Goal: Task Accomplishment & Management: Complete application form

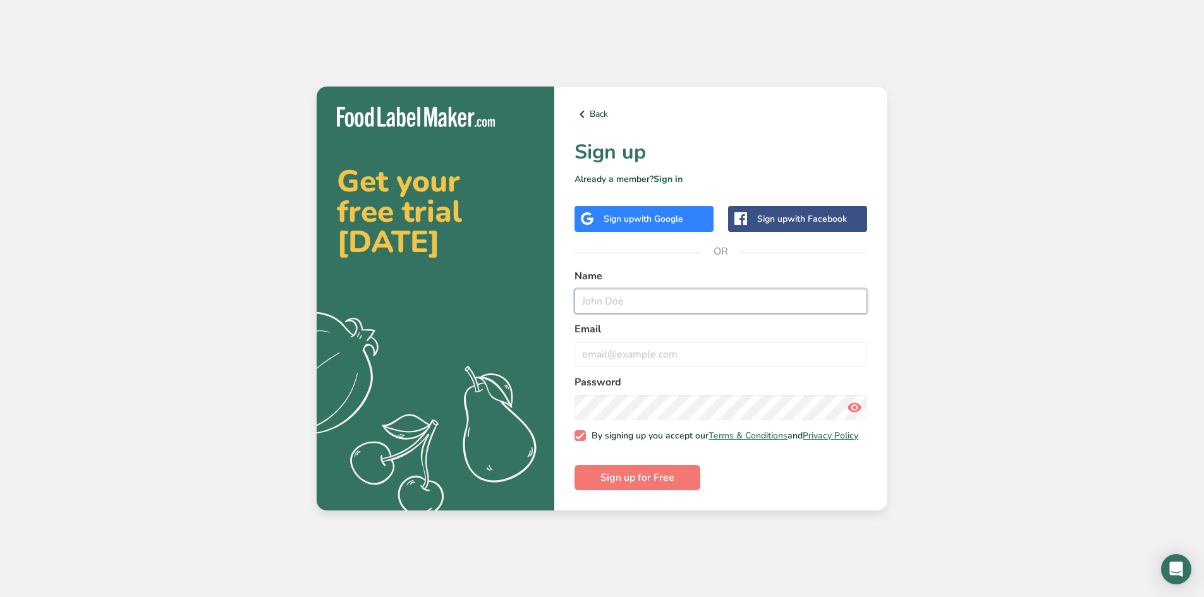
click at [615, 303] on input "text" at bounding box center [721, 301] width 293 height 25
type input "Mark"
type input "[EMAIL_ADDRESS][DOMAIN_NAME]"
click at [668, 483] on span "Sign up for Free" at bounding box center [638, 477] width 74 height 15
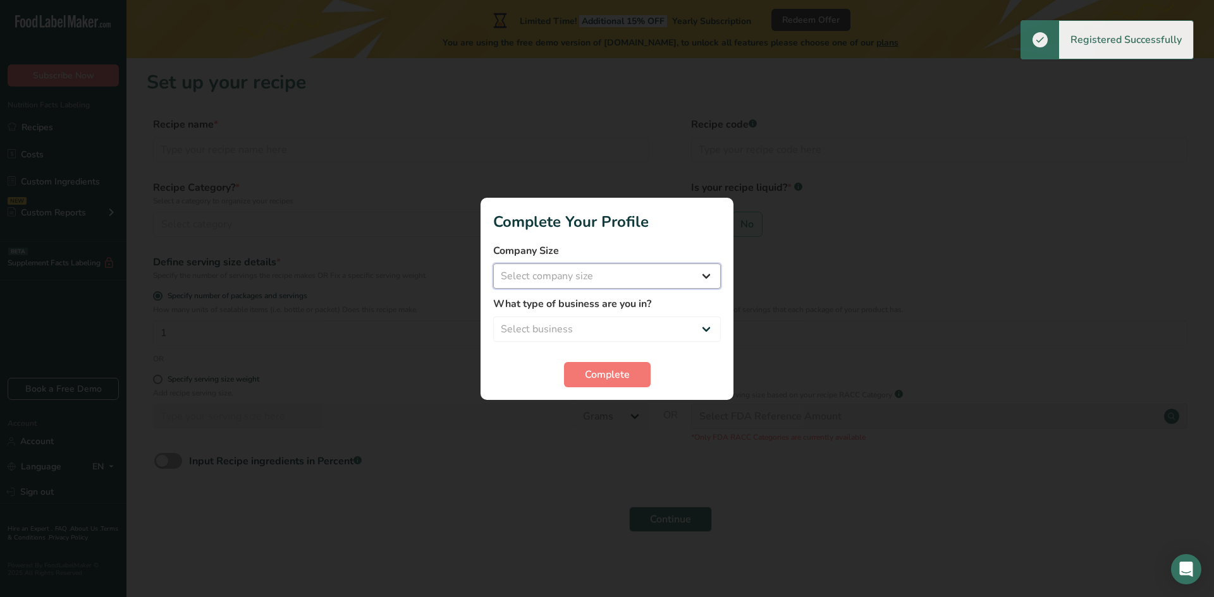
click at [582, 283] on select "Select company size Fewer than 10 Employees 10 to 50 Employees 51 to 500 Employ…" at bounding box center [607, 276] width 228 height 25
select select "1"
click at [493, 264] on select "Select company size Fewer than 10 Employees 10 to 50 Employees 51 to 500 Employ…" at bounding box center [607, 276] width 228 height 25
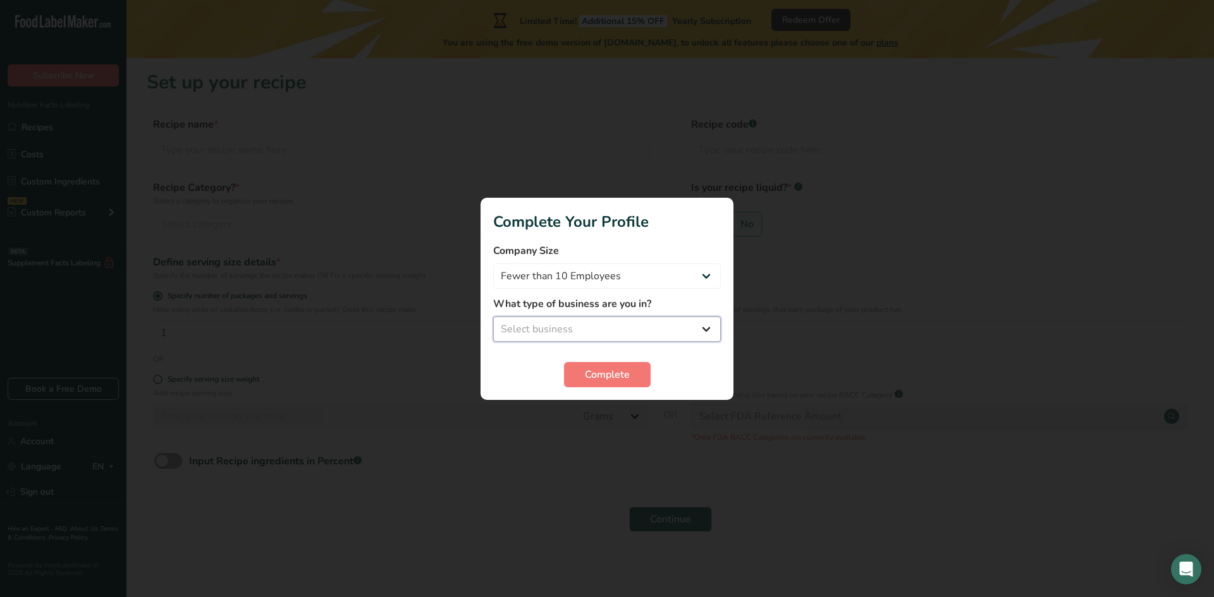
click at [592, 328] on select "Select business Packaged Food Manufacturer Restaurant & Cafe Bakery Meal Plans …" at bounding box center [607, 329] width 228 height 25
select select "8"
click at [493, 317] on select "Select business Packaged Food Manufacturer Restaurant & Cafe Bakery Meal Plans …" at bounding box center [607, 329] width 228 height 25
click at [590, 372] on span "Complete" at bounding box center [607, 374] width 45 height 15
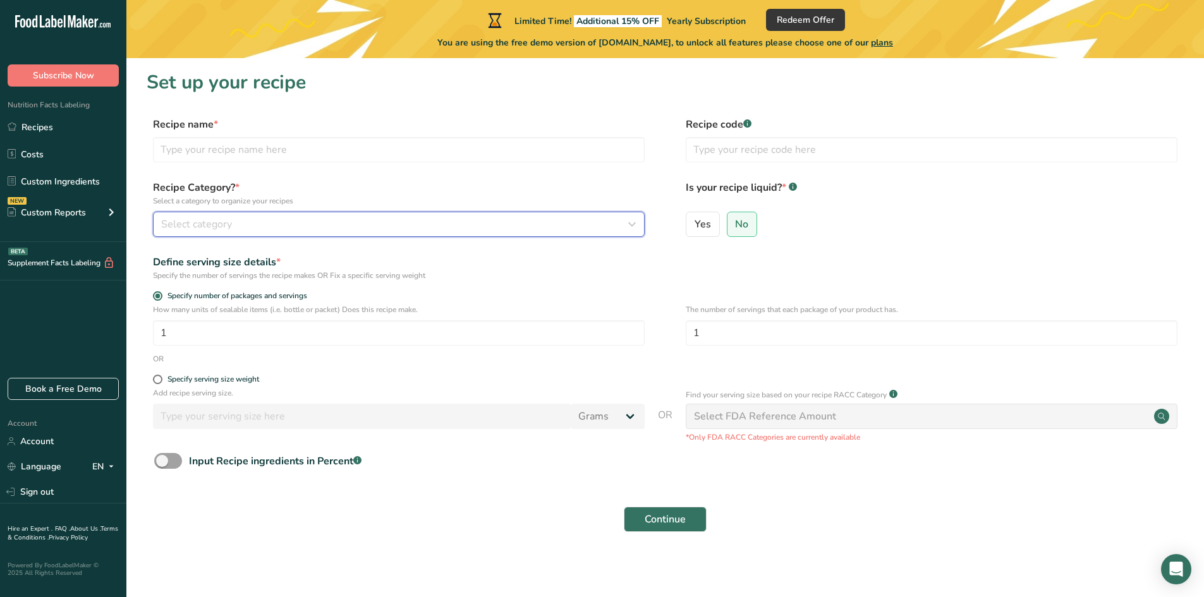
click at [220, 229] on span "Select category" at bounding box center [196, 224] width 71 height 15
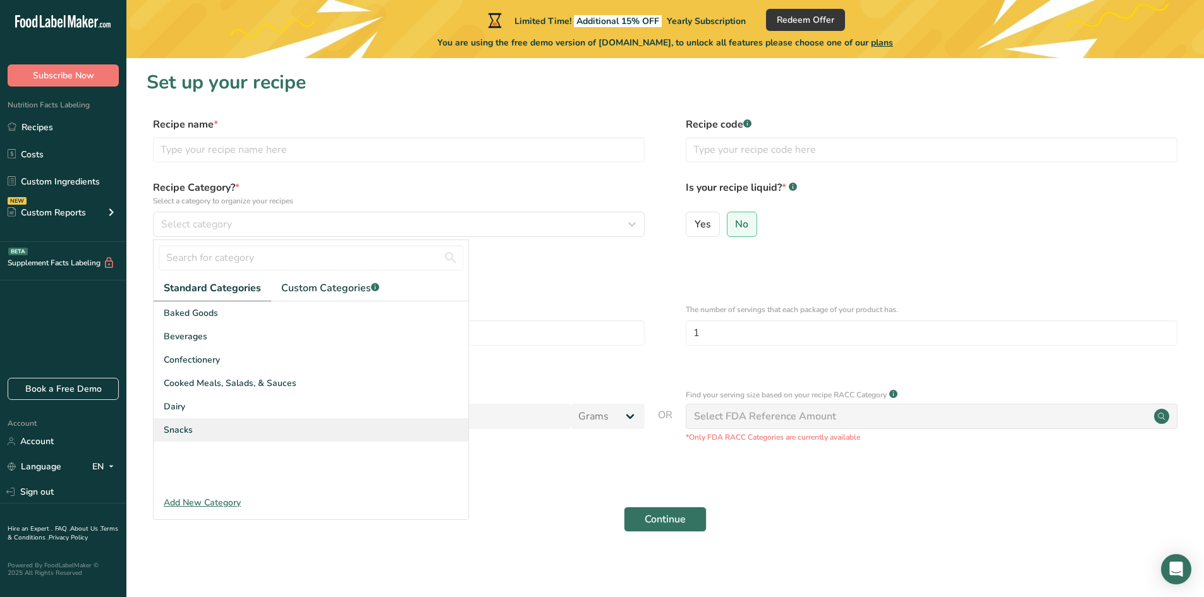
click at [205, 429] on div "Snacks" at bounding box center [311, 430] width 315 height 23
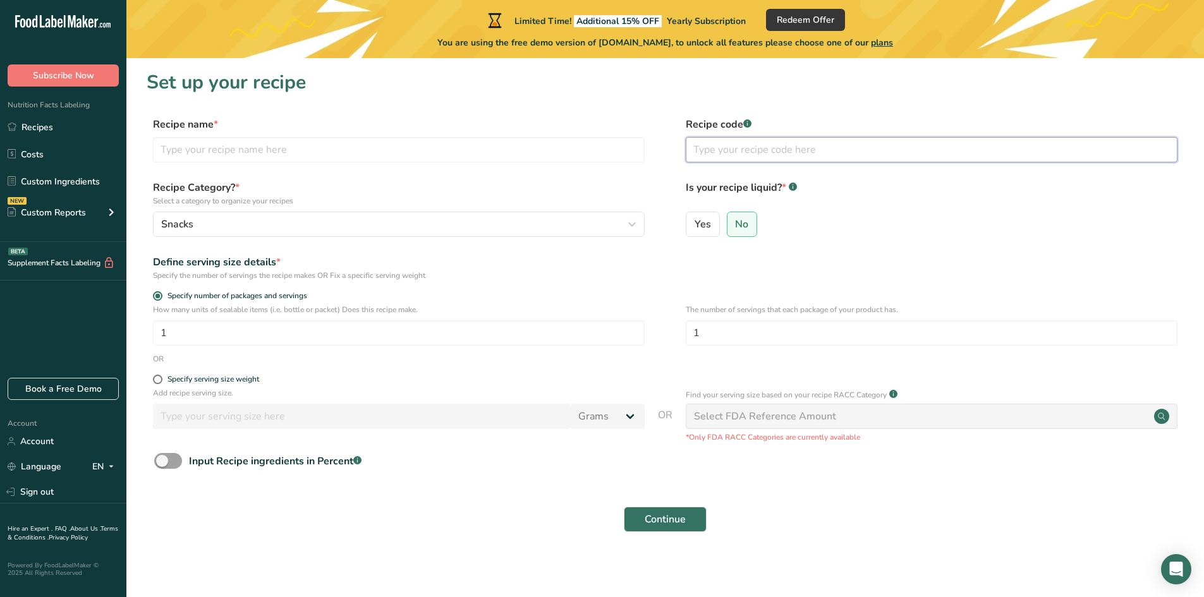
click at [769, 149] on input "text" at bounding box center [932, 149] width 492 height 25
type input "123"
click at [231, 141] on input "text" at bounding box center [399, 149] width 492 height 25
type input "Gel"
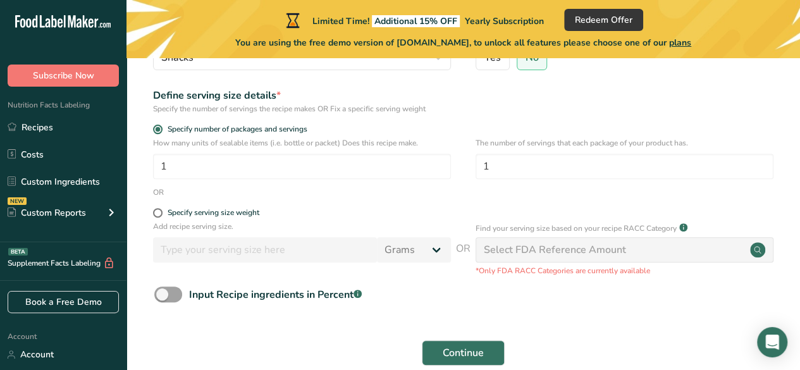
scroll to position [146, 0]
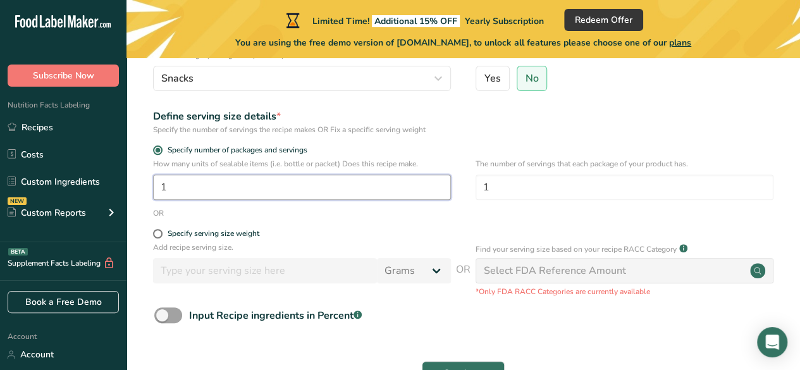
drag, startPoint x: 319, startPoint y: 184, endPoint x: 166, endPoint y: 191, distance: 153.1
click at [166, 191] on input "1" at bounding box center [302, 186] width 298 height 25
click at [140, 182] on section "Set up your recipe Recipe name * Gel Recipe code .a-a{fill:#347362;}.b-a{fill:#…" at bounding box center [462, 163] width 673 height 502
type input "10"
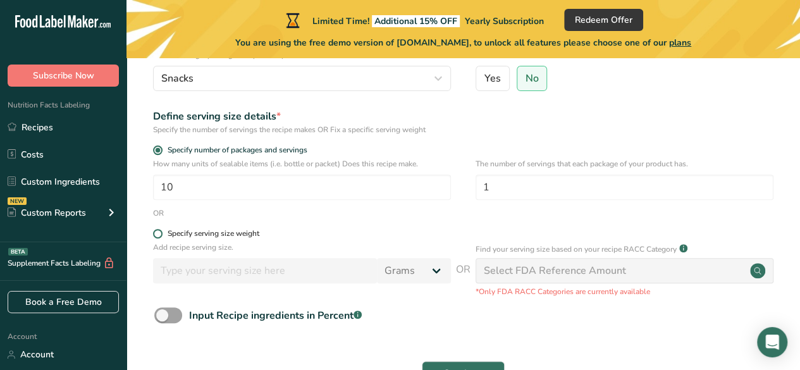
click at [157, 232] on span at bounding box center [157, 233] width 9 height 9
click at [157, 232] on input "Specify serving size weight" at bounding box center [157, 233] width 8 height 8
radio input "true"
radio input "false"
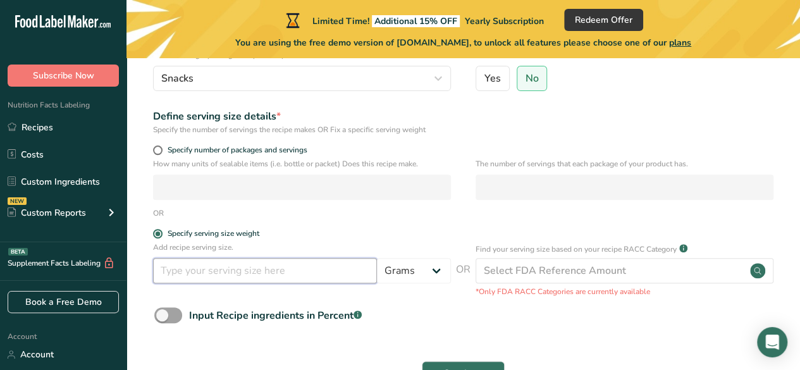
click at [243, 271] on input "number" at bounding box center [265, 270] width 224 height 25
click at [182, 271] on input "number" at bounding box center [265, 270] width 224 height 25
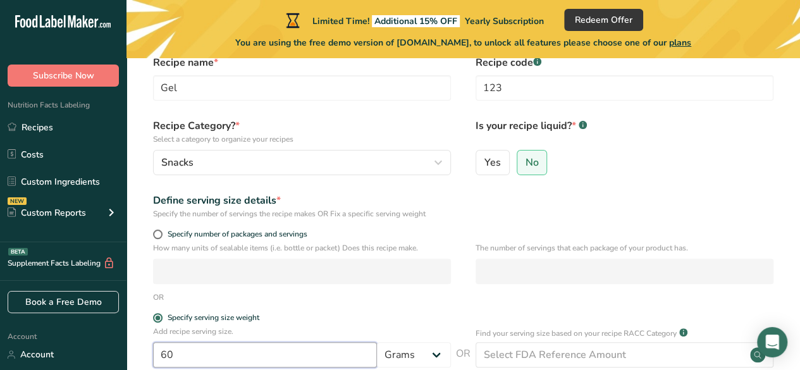
scroll to position [230, 0]
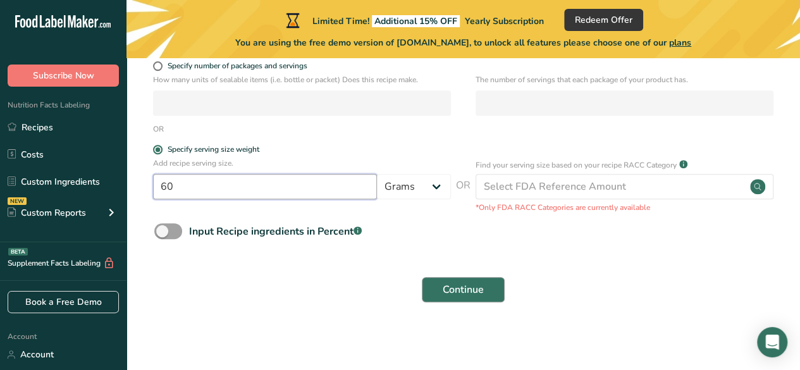
type input "60"
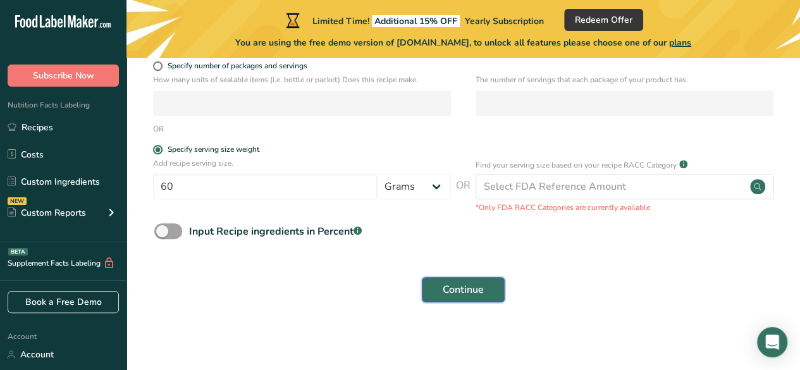
click at [465, 295] on span "Continue" at bounding box center [463, 289] width 41 height 15
